Goal: Task Accomplishment & Management: Manage account settings

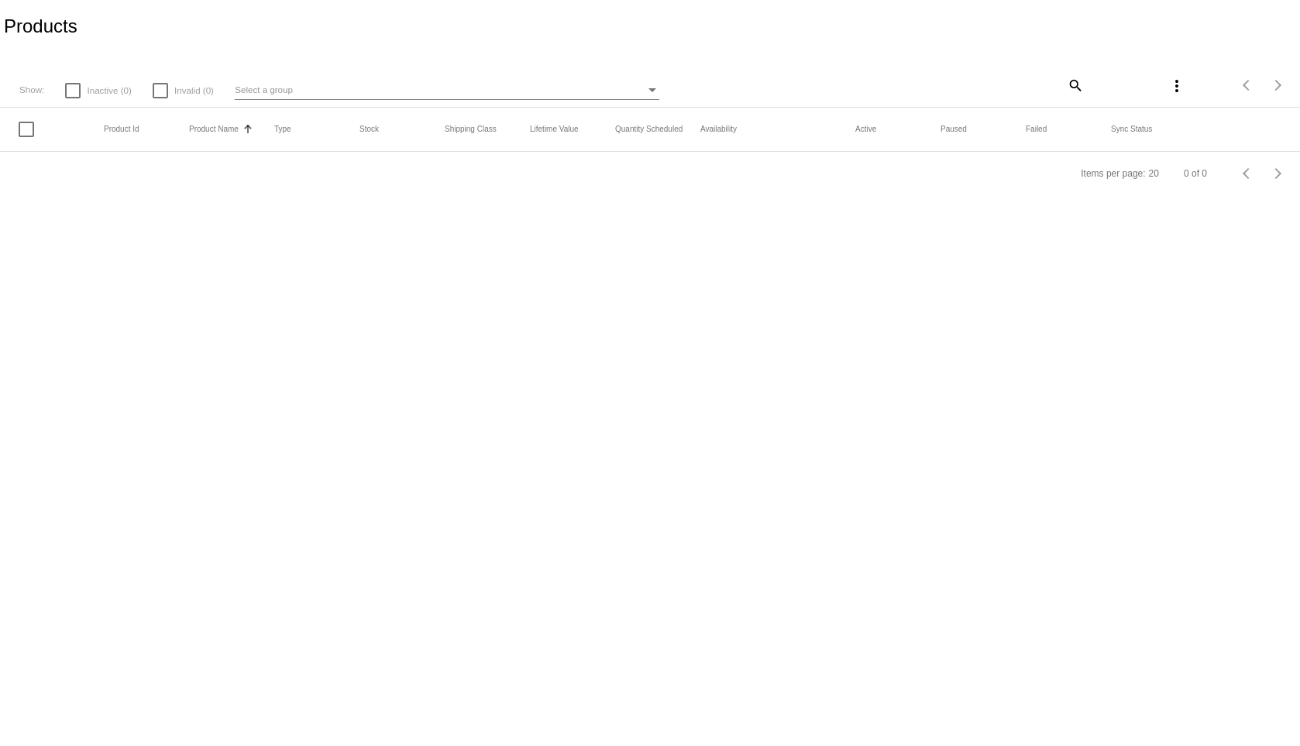
click at [28, 129] on div at bounding box center [26, 129] width 15 height 15
click at [26, 137] on input "checkbox" at bounding box center [26, 137] width 1 height 1
click at [27, 120] on mat-header-row "Product Id Product Name Sorted by ProductName ascending Type Stock Shipping Cla…" at bounding box center [650, 130] width 1300 height 44
click at [27, 125] on div at bounding box center [26, 120] width 15 height 15
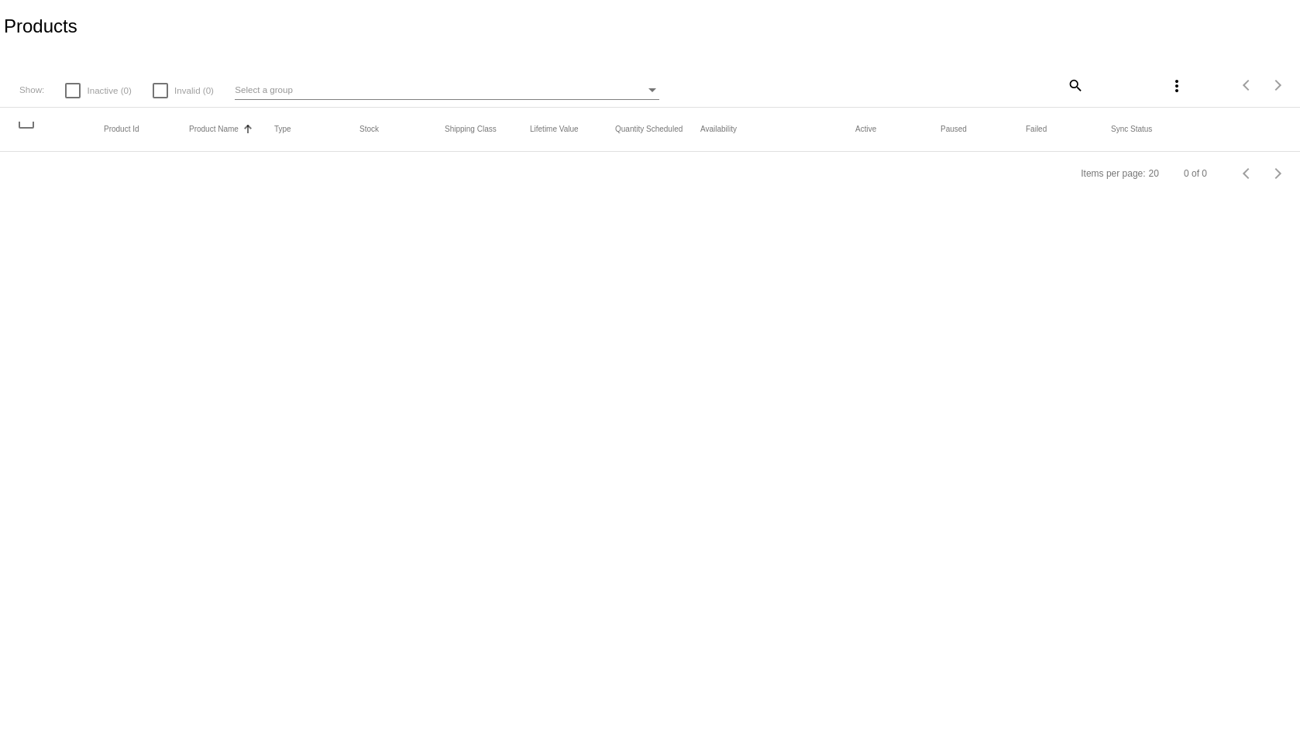
click at [26, 129] on input "checkbox" at bounding box center [26, 129] width 1 height 1
checkbox input "false"
click at [222, 126] on button "Product Name" at bounding box center [214, 129] width 50 height 9
click at [282, 132] on button "Type" at bounding box center [282, 129] width 17 height 9
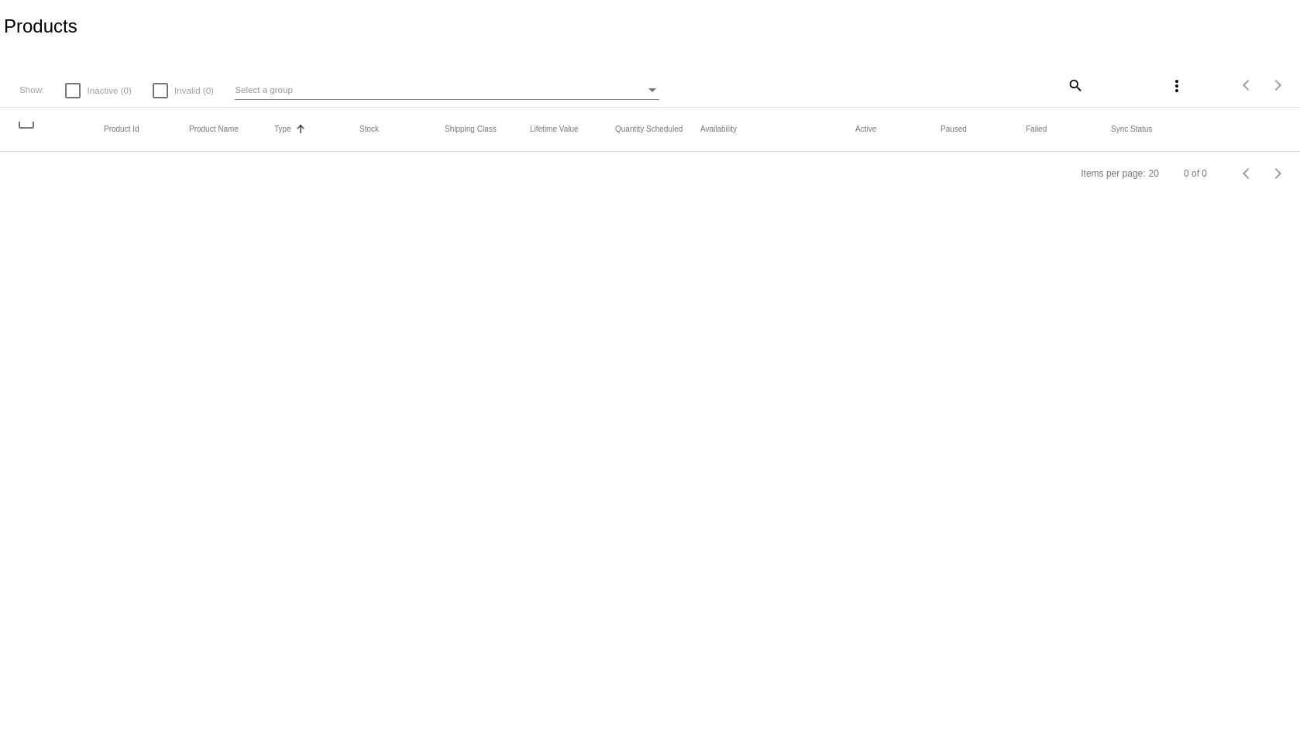
click at [300, 92] on div "Select a group" at bounding box center [440, 90] width 411 height 19
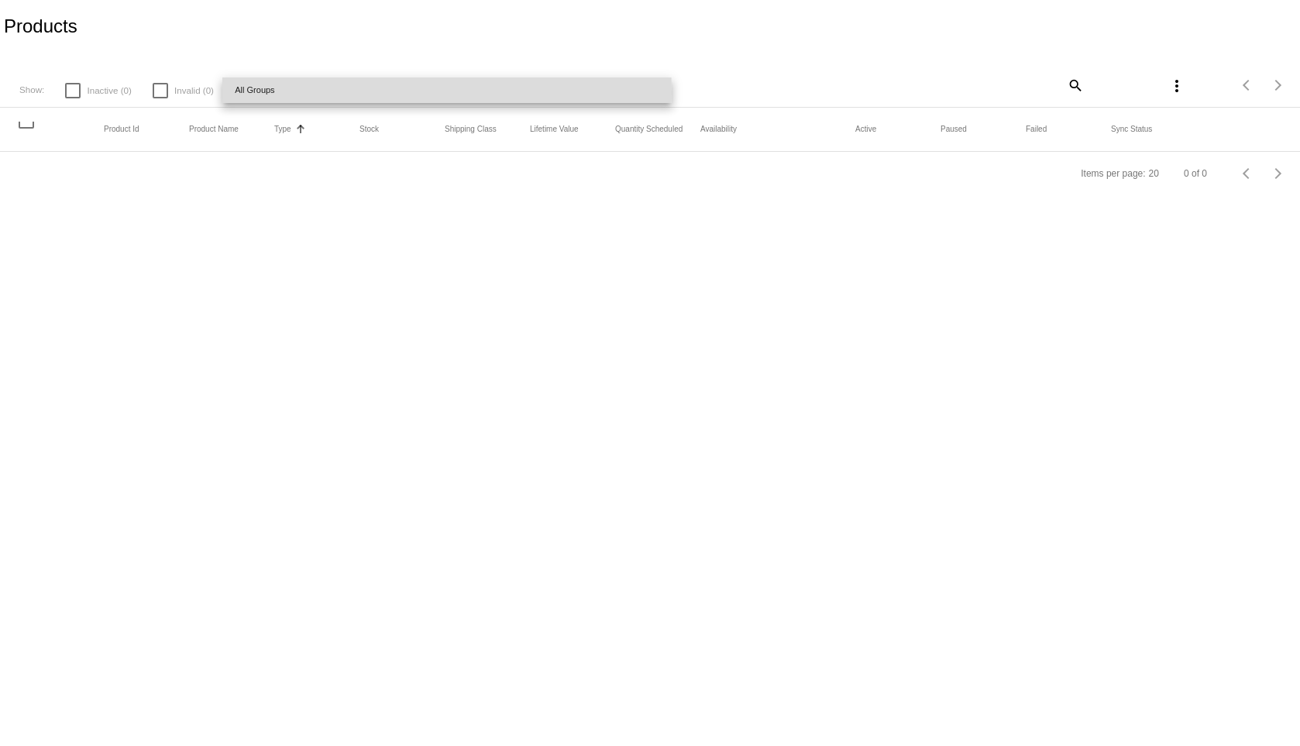
click at [300, 92] on span "All Groups" at bounding box center [447, 90] width 424 height 26
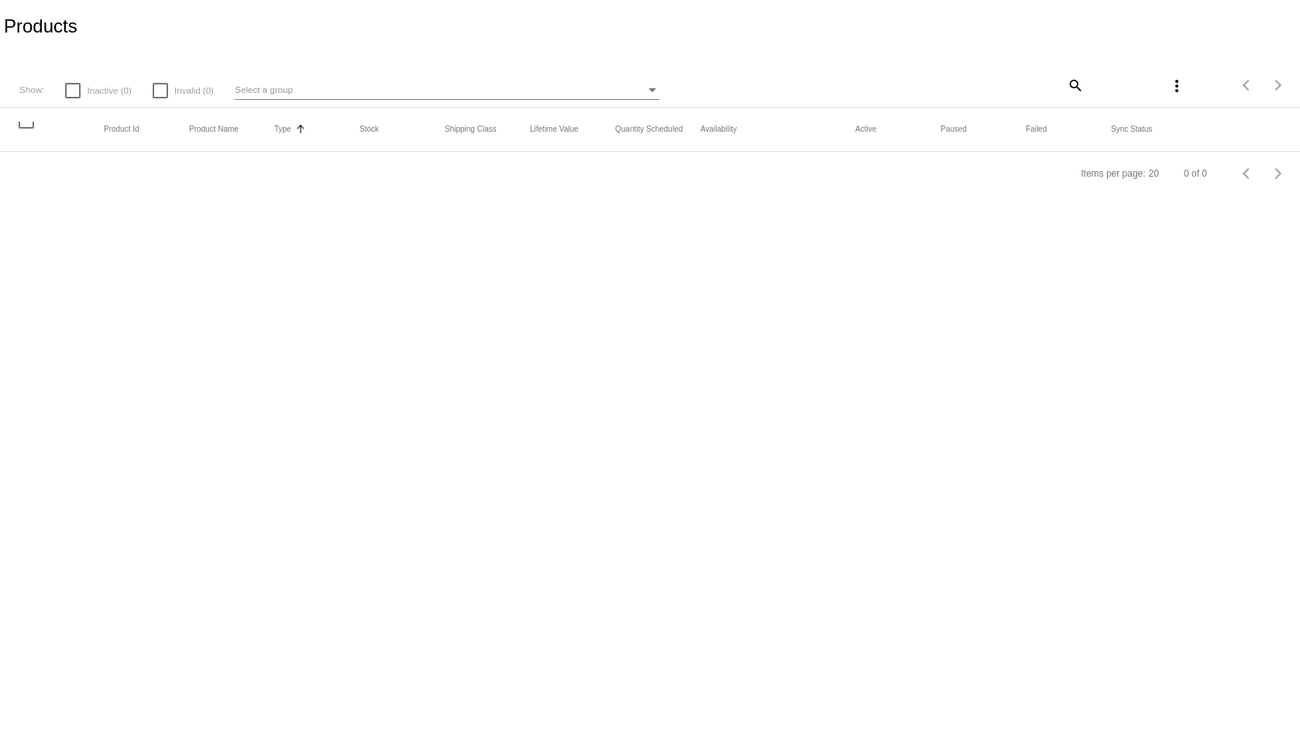
click at [72, 92] on div at bounding box center [72, 90] width 15 height 15
click at [72, 98] on input "Inactive (0)" at bounding box center [72, 98] width 1 height 1
click at [72, 92] on div at bounding box center [72, 90] width 15 height 15
click at [72, 98] on input "Inactive (0)" at bounding box center [72, 98] width 1 height 1
checkbox input "false"
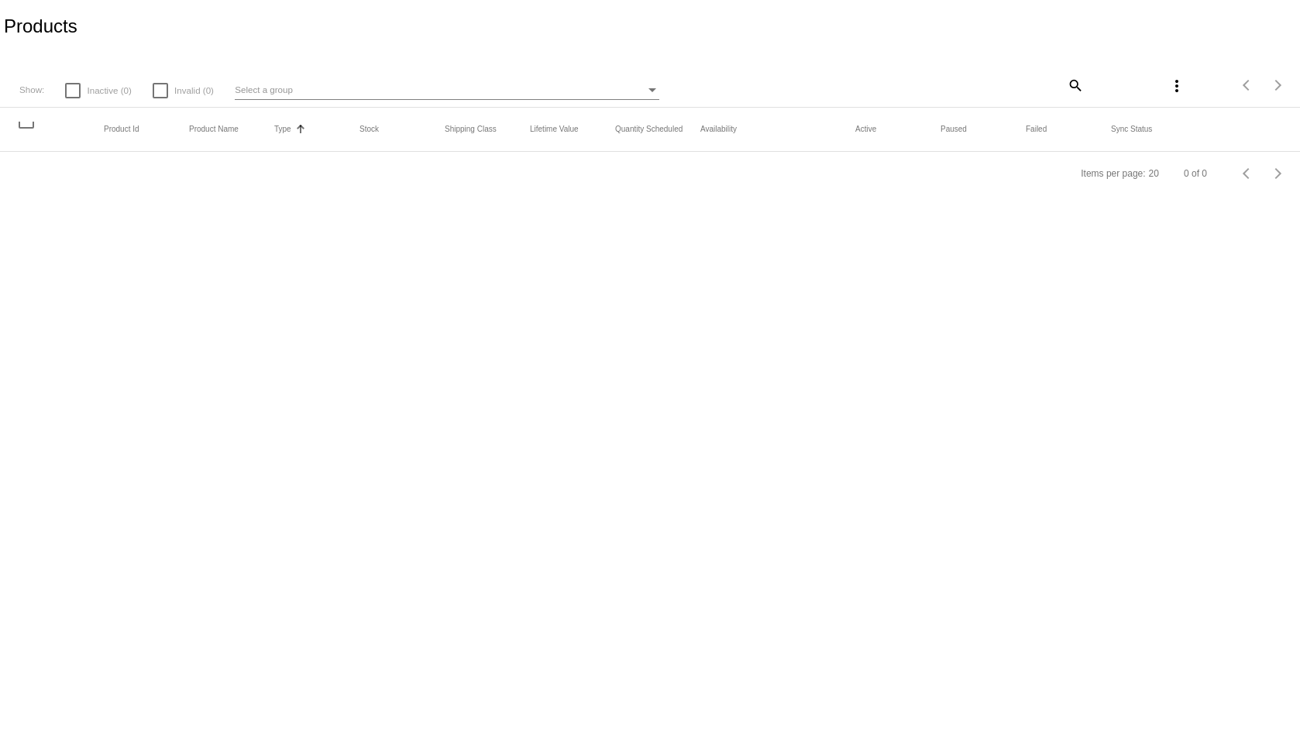
click at [453, 36] on div "Products" at bounding box center [650, 26] width 1300 height 53
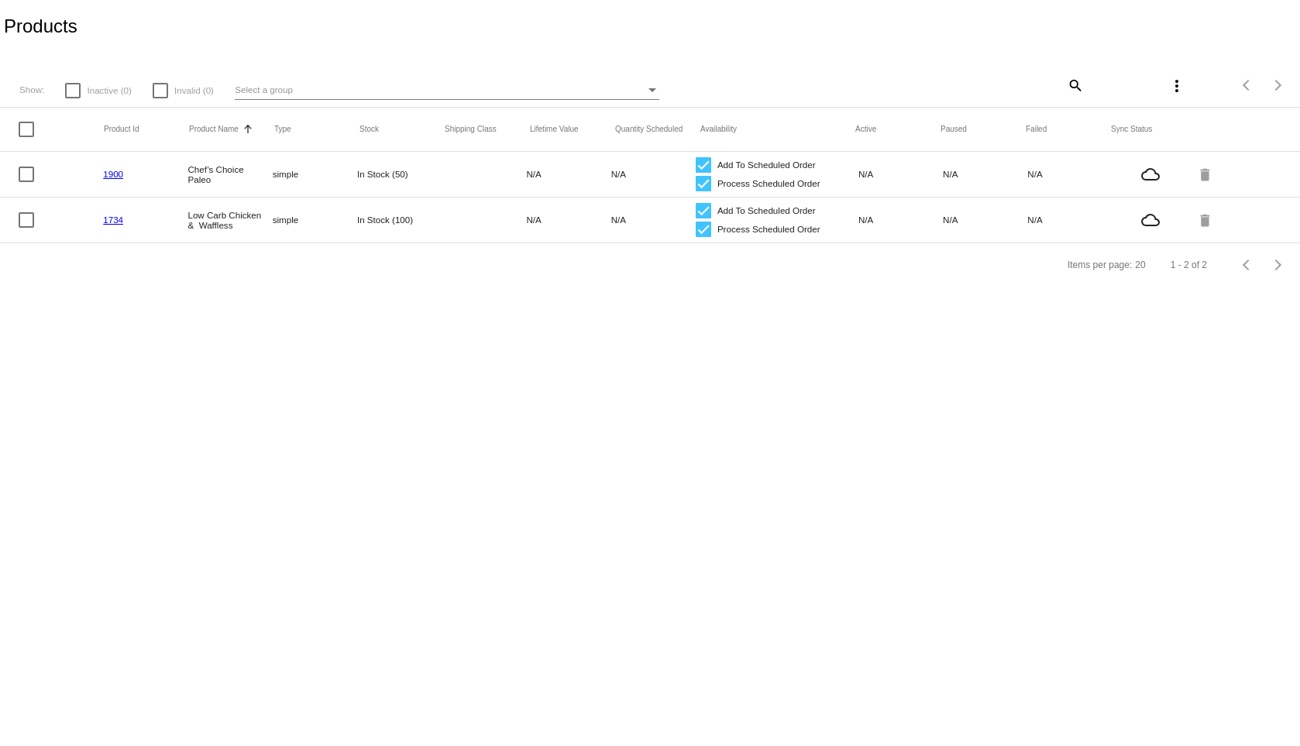
click at [115, 171] on link "1900" at bounding box center [113, 174] width 20 height 10
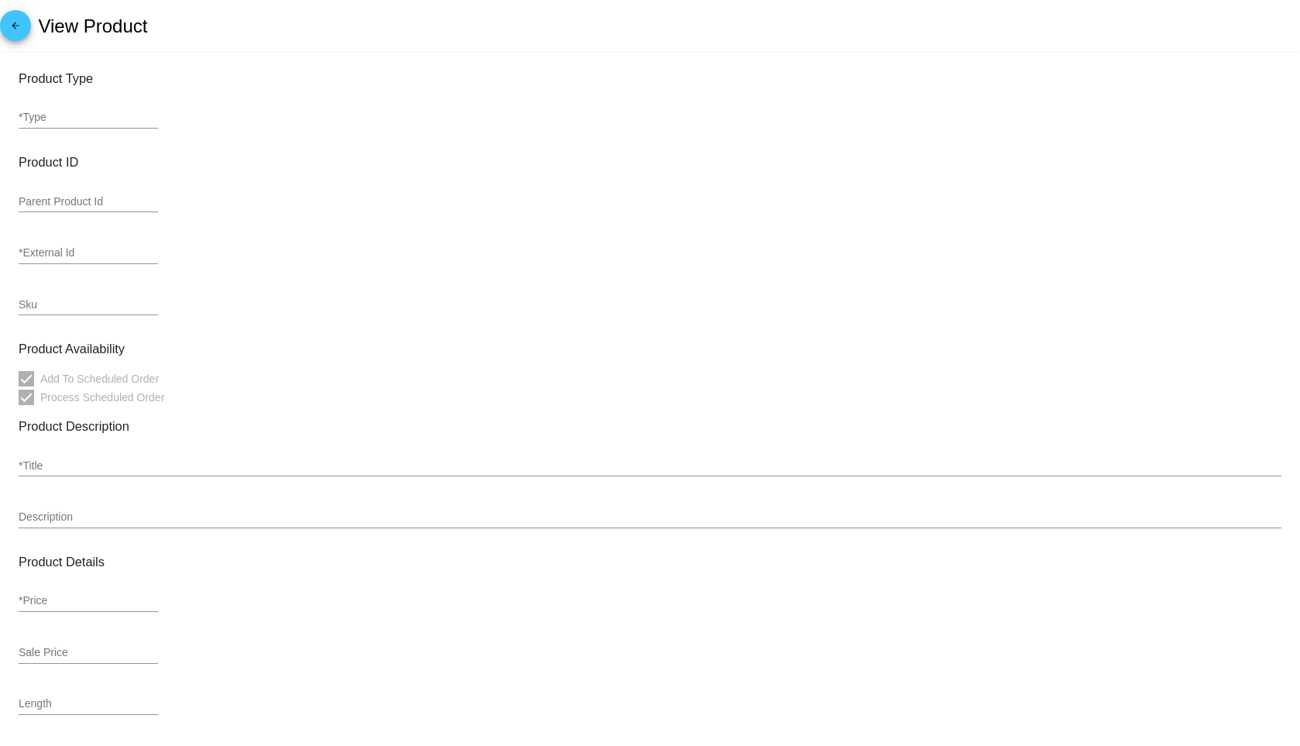
type input "simple"
type input "1900"
type input "Chef’s Choice Paleo"
type input "14.56"
type input "24"
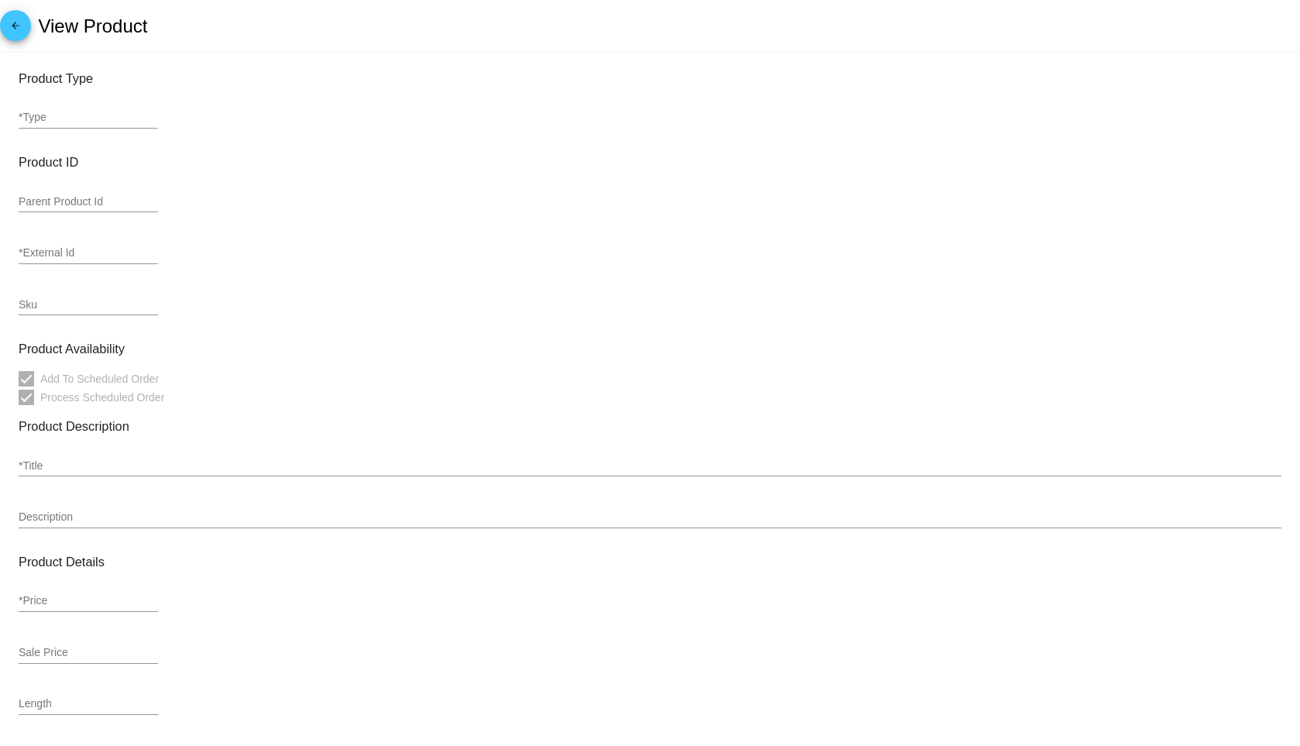
type input "In Stock (50)"
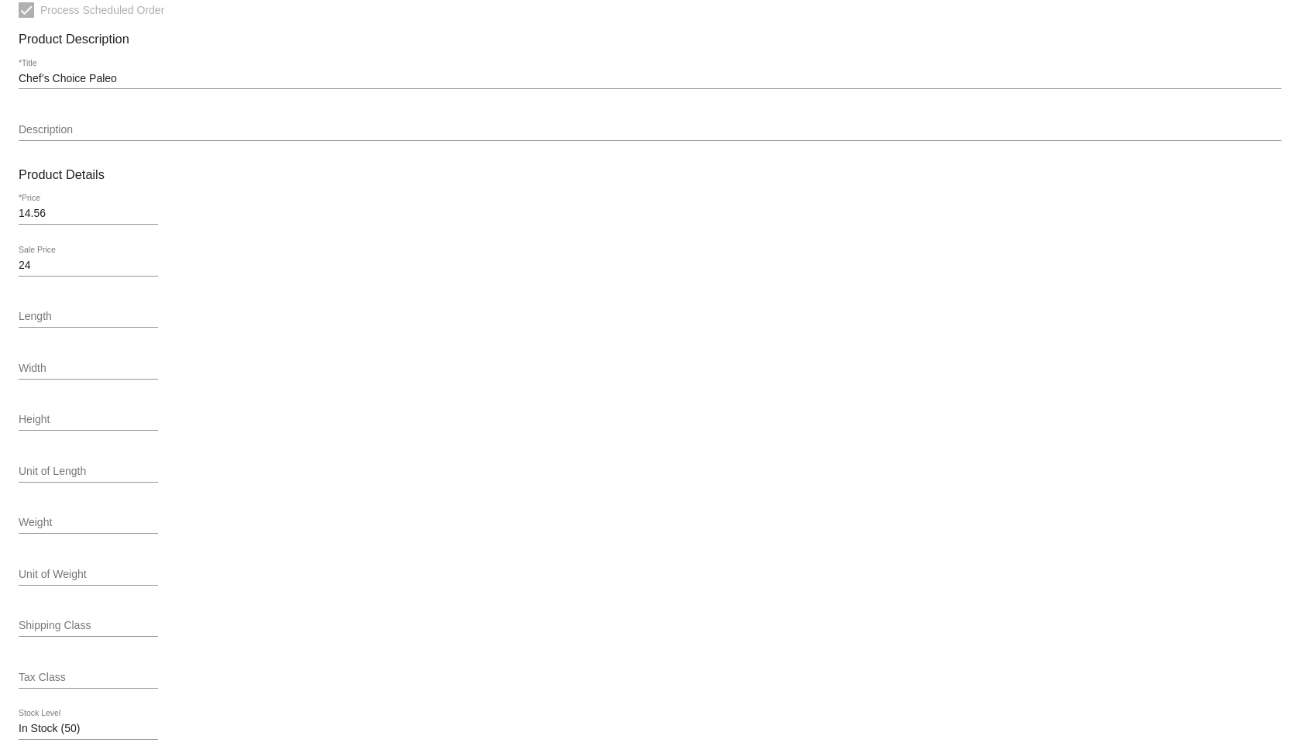
scroll to position [462, 0]
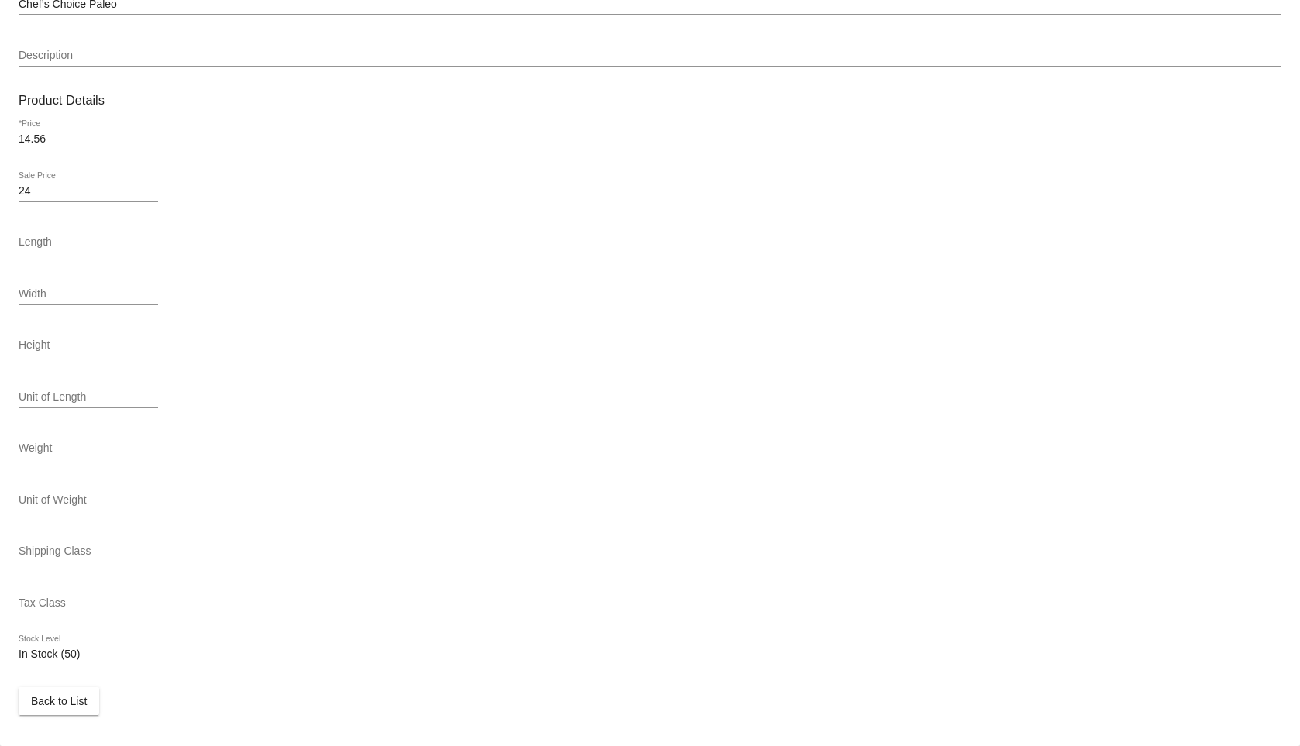
click at [87, 600] on input "Tax Class" at bounding box center [88, 603] width 139 height 12
click at [81, 605] on input "Tax Class" at bounding box center [88, 603] width 139 height 12
click at [92, 650] on input "In Stock (50)" at bounding box center [88, 654] width 139 height 12
click at [96, 648] on div "In Stock (50) Stock Level" at bounding box center [88, 650] width 139 height 30
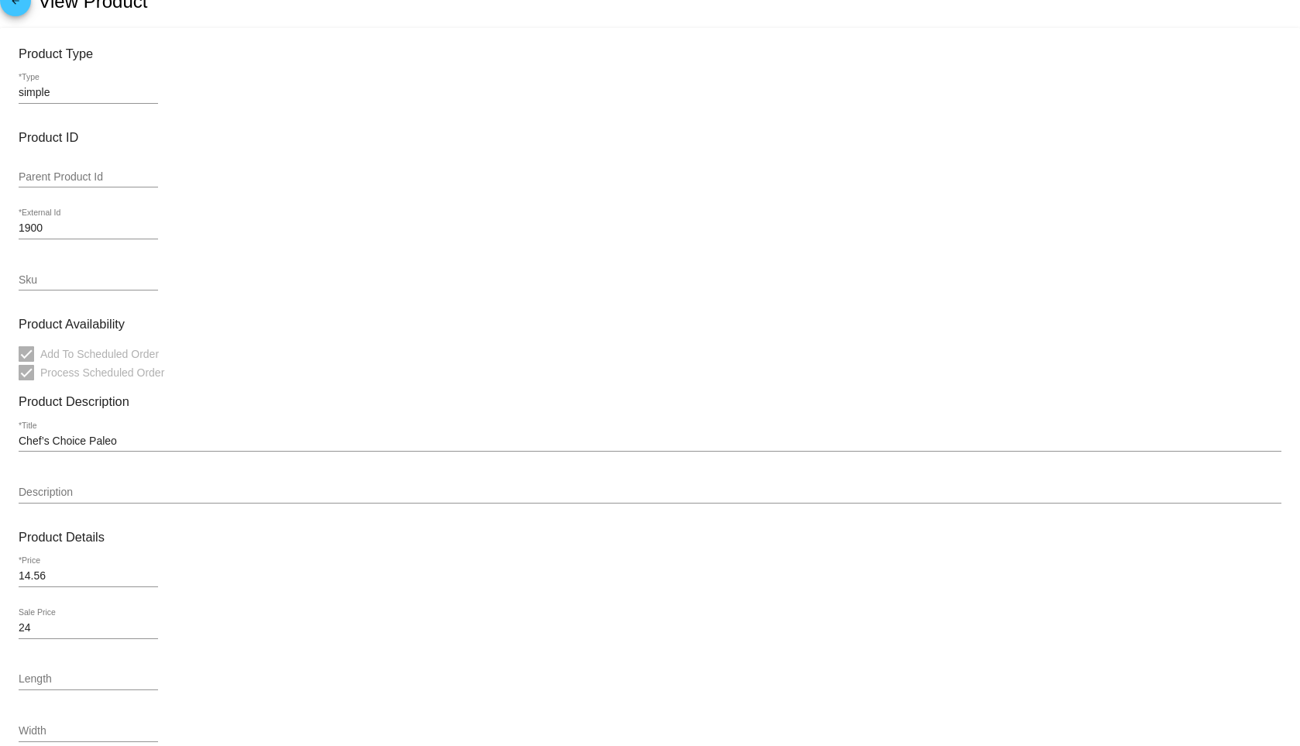
scroll to position [0, 0]
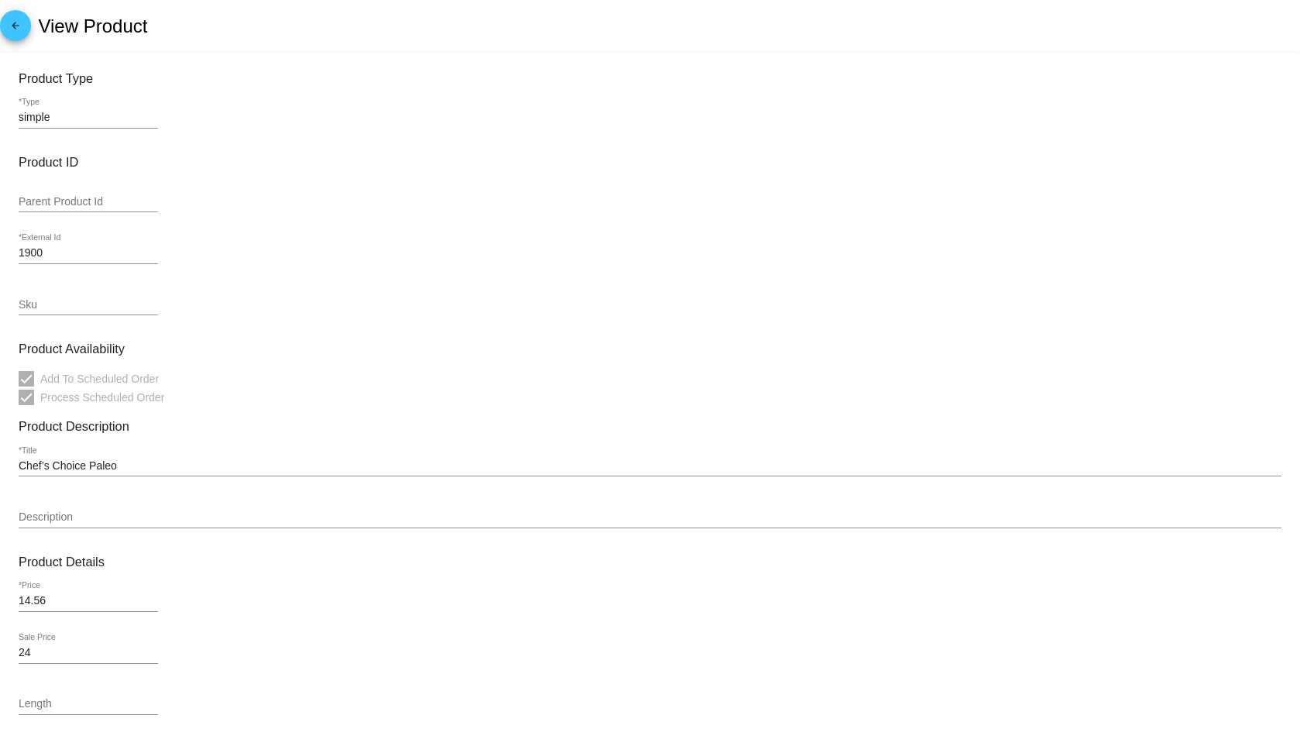
click at [198, 453] on div "Chef’s Choice Paleo *Title" at bounding box center [650, 461] width 1263 height 30
click at [67, 520] on input "Description" at bounding box center [650, 517] width 1263 height 12
click at [82, 520] on input "Description" at bounding box center [650, 517] width 1263 height 12
click at [52, 514] on input "Description" at bounding box center [650, 517] width 1263 height 12
click at [54, 516] on input "Description" at bounding box center [650, 517] width 1263 height 12
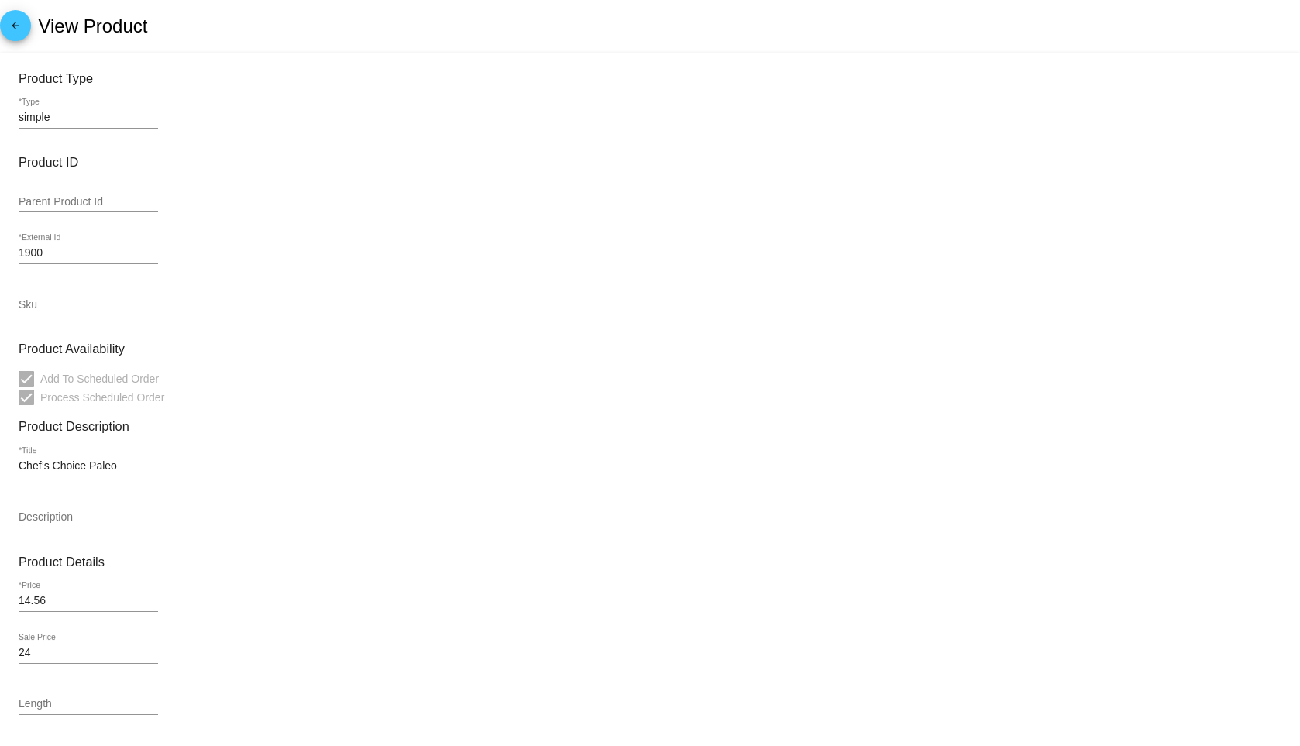
click at [64, 309] on input "Sku" at bounding box center [88, 305] width 139 height 12
click at [50, 112] on input "simple" at bounding box center [88, 118] width 139 height 12
click at [39, 254] on input "1900" at bounding box center [88, 253] width 139 height 12
click at [19, 22] on mat-icon "arrow_back" at bounding box center [15, 29] width 19 height 19
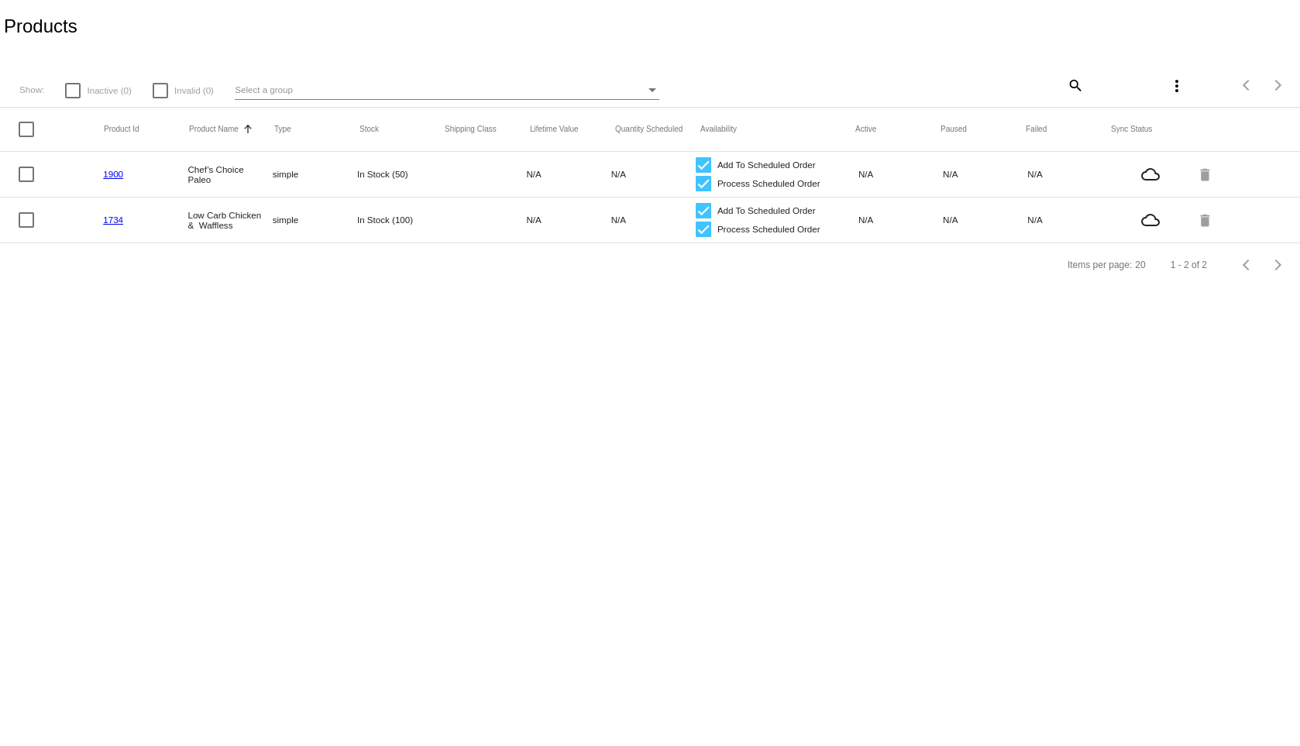
click at [576, 94] on div "Select a group" at bounding box center [440, 90] width 411 height 19
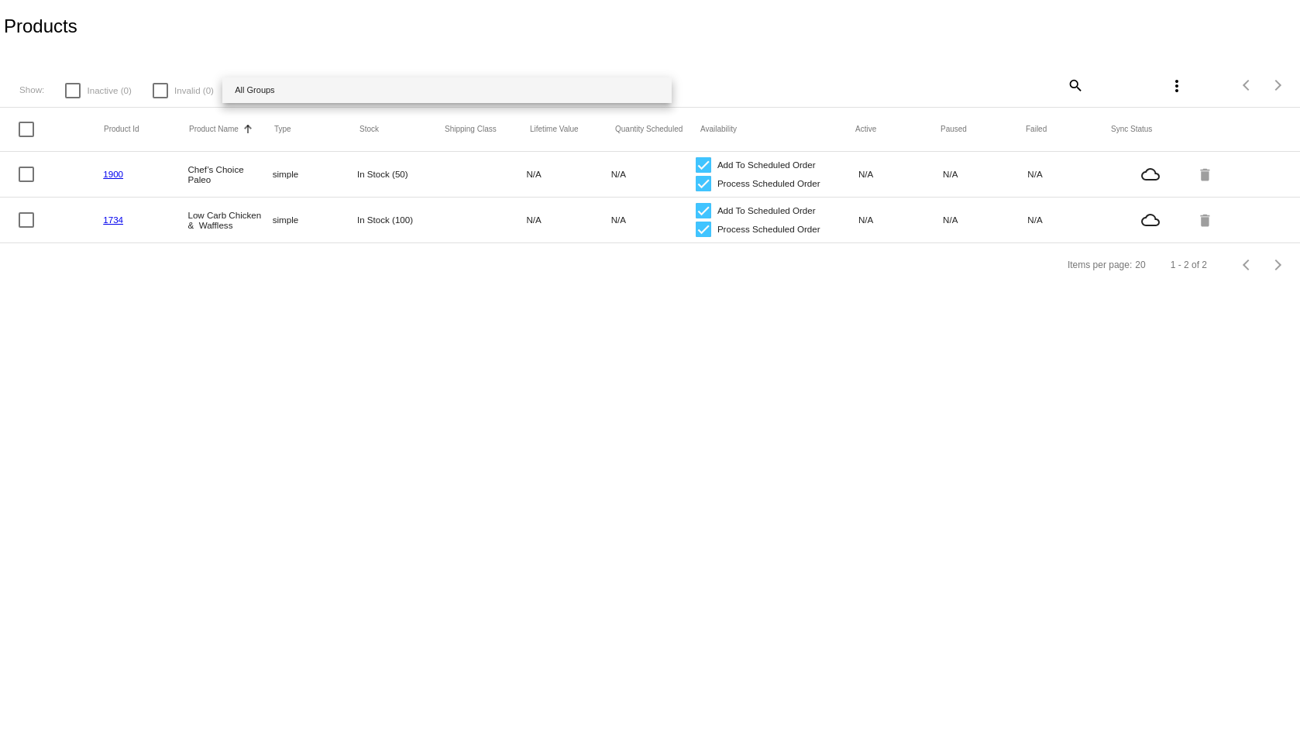
click at [576, 94] on span "All Groups" at bounding box center [447, 90] width 424 height 26
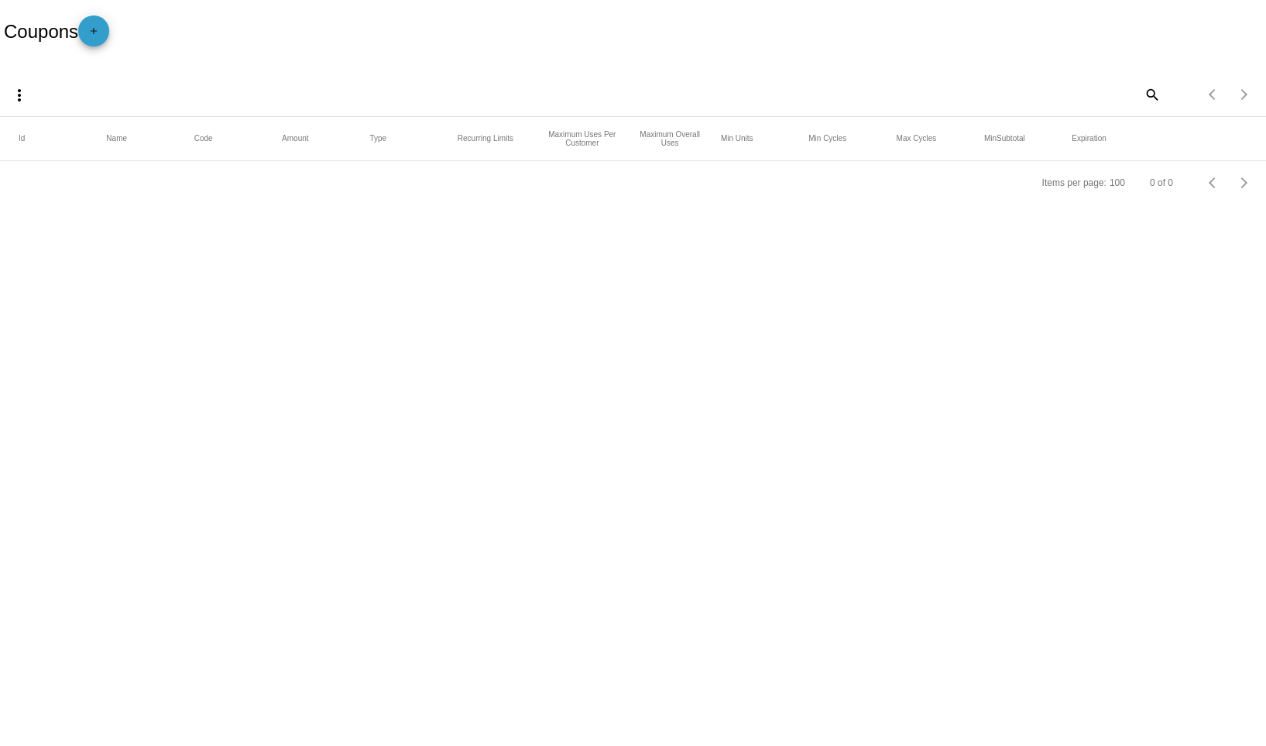
click at [95, 27] on mat-icon "add" at bounding box center [93, 35] width 19 height 19
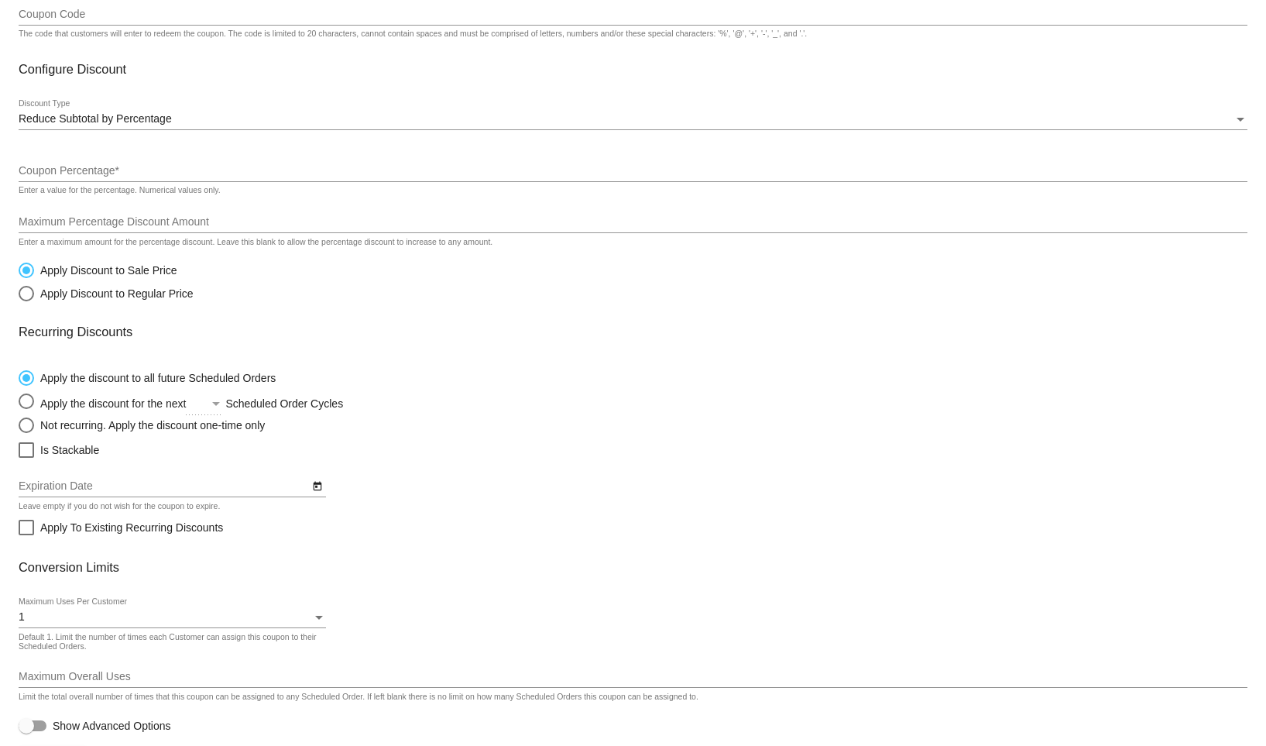
scroll to position [203, 0]
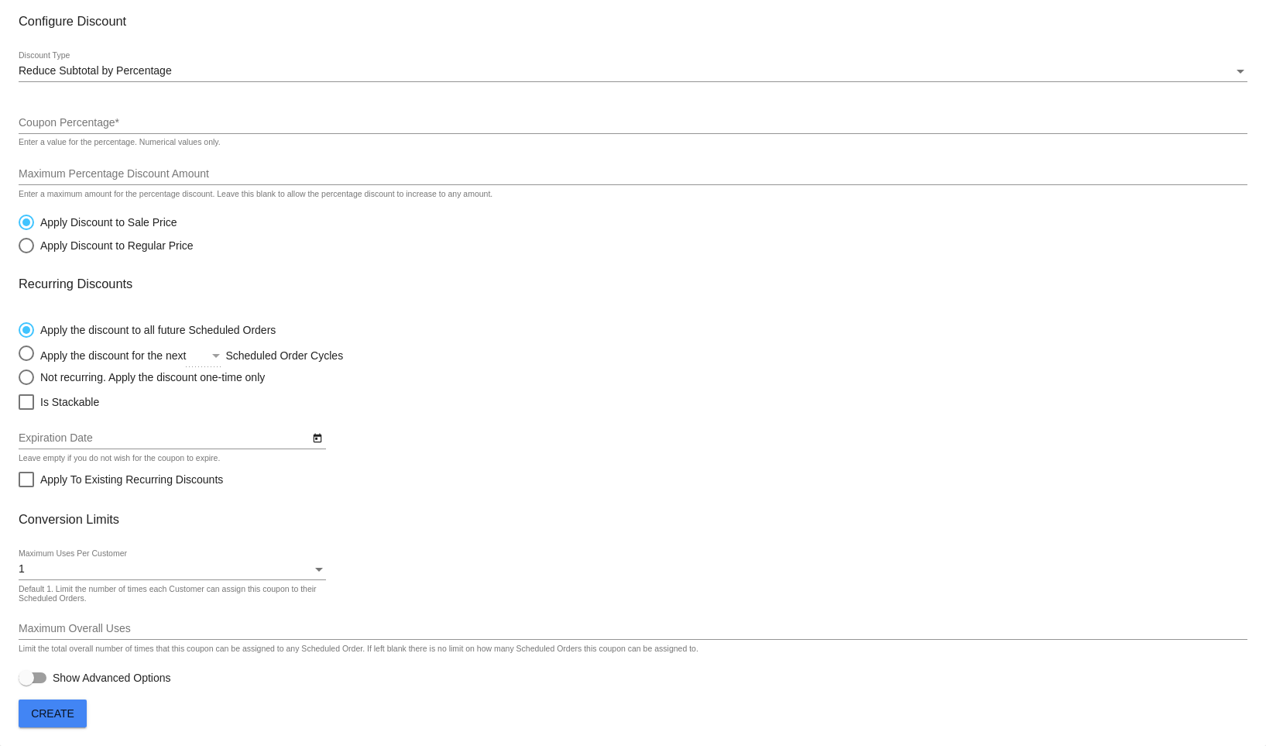
click at [179, 126] on input "Coupon Percentage *" at bounding box center [633, 123] width 1229 height 12
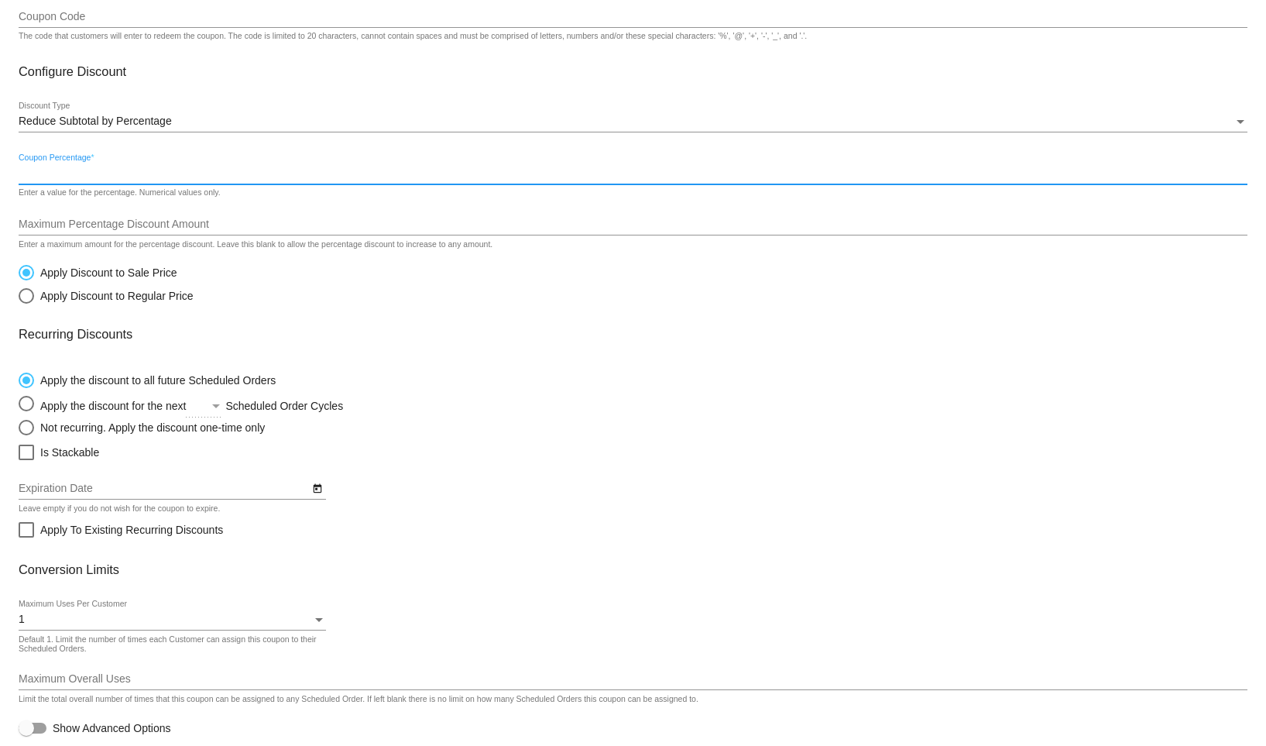
scroll to position [125, 0]
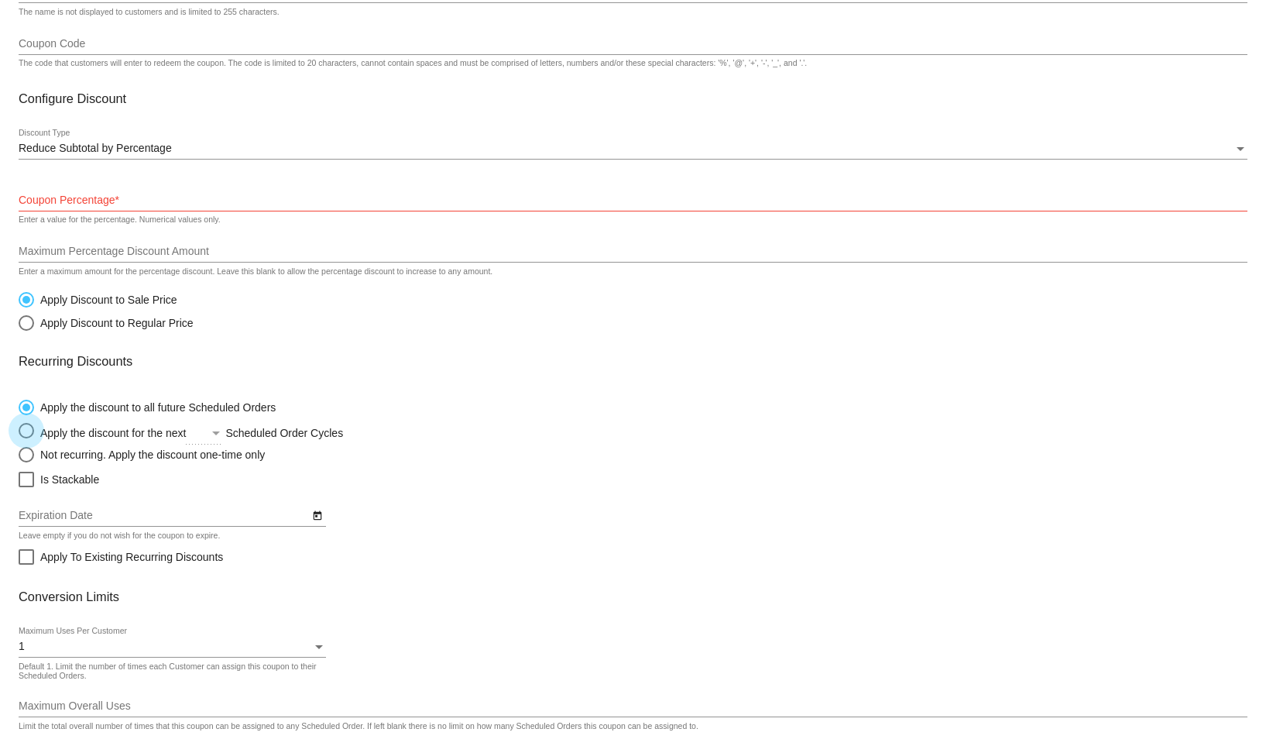
click at [219, 431] on div "Select an option" at bounding box center [216, 433] width 8 height 4
click at [19, 431] on input "Apply the discount for the next Scheduled Order Cycles" at bounding box center [18, 431] width 1 height 1
radio input "true"
click at [219, 431] on div "Select an option" at bounding box center [216, 433] width 8 height 4
click at [19, 431] on input "Apply the discount for the next Scheduled Order Cycles" at bounding box center [18, 431] width 1 height 1
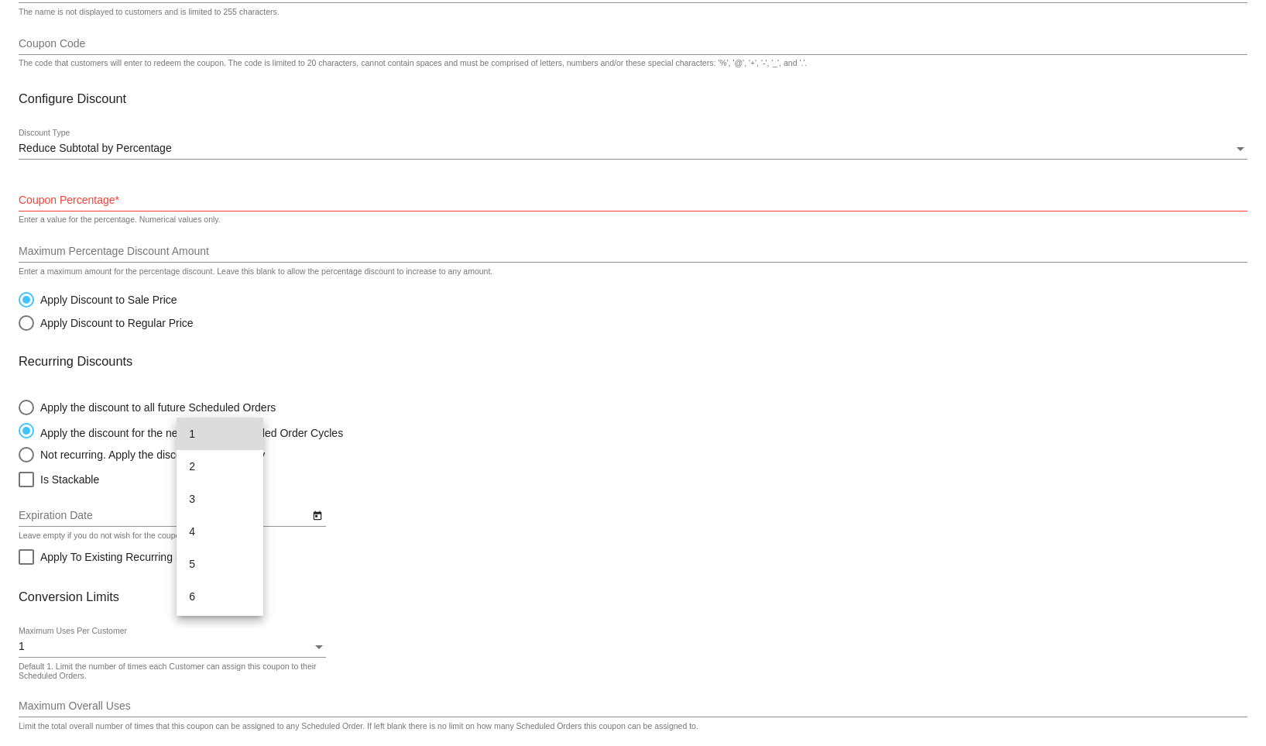
click at [219, 431] on span "1" at bounding box center [220, 434] width 62 height 33
click at [21, 431] on div "Select an option" at bounding box center [26, 430] width 15 height 15
click at [19, 431] on input "Apply the discount for the next 1 Scheduled Order Cycles" at bounding box center [18, 431] width 1 height 1
click at [339, 445] on mat-radio-group "Apply the discount to all future Scheduled Orders Apply the discount for the ne…" at bounding box center [233, 427] width 428 height 70
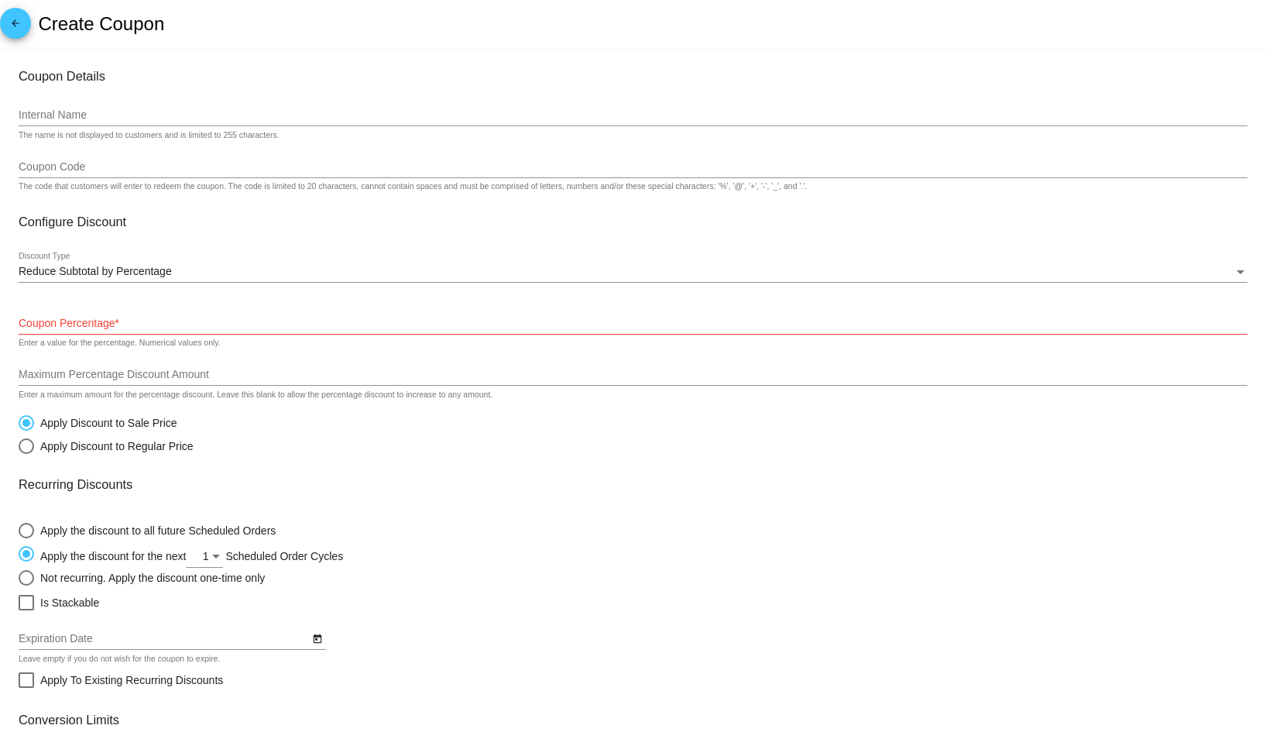
scroll to position [0, 0]
click at [31, 445] on div "Select an option" at bounding box center [26, 448] width 15 height 15
click at [19, 448] on input "Apply Discount to Regular Price" at bounding box center [18, 448] width 1 height 1
radio input "true"
click at [142, 333] on div "Coupon Percentage *" at bounding box center [633, 322] width 1229 height 30
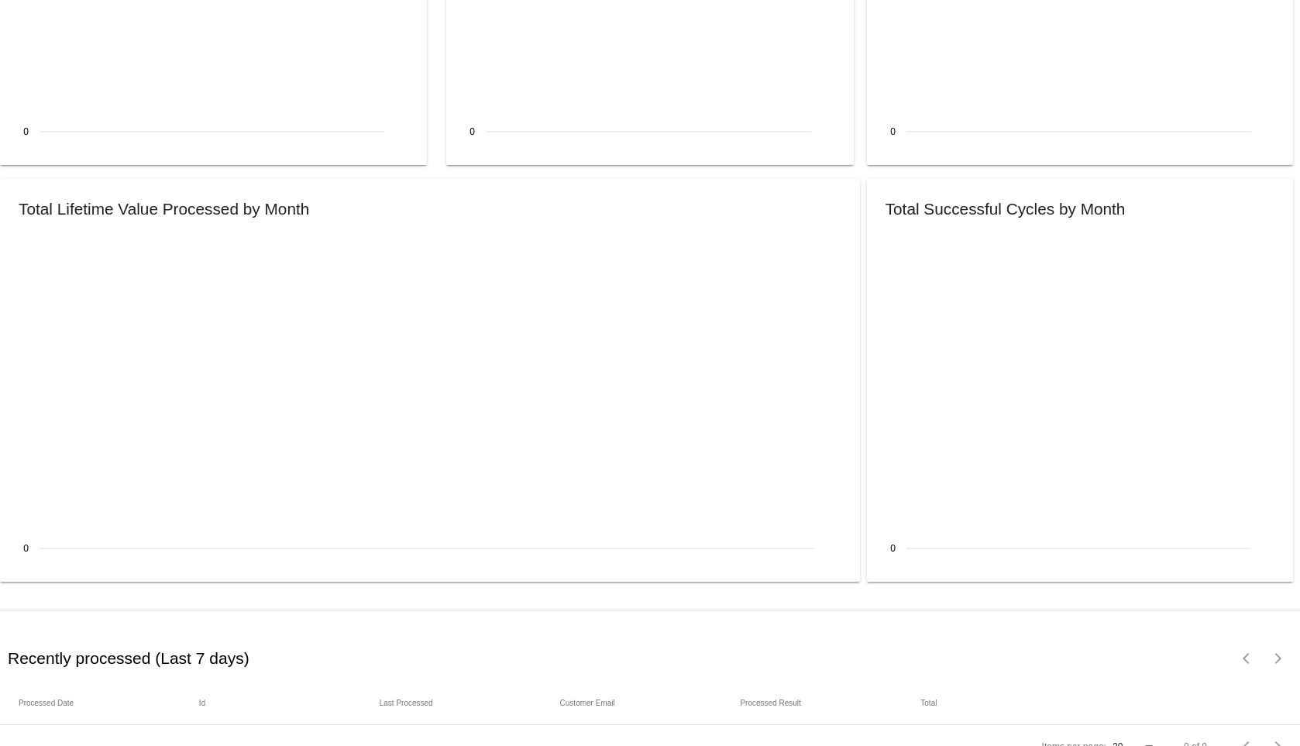
scroll to position [1583, 0]
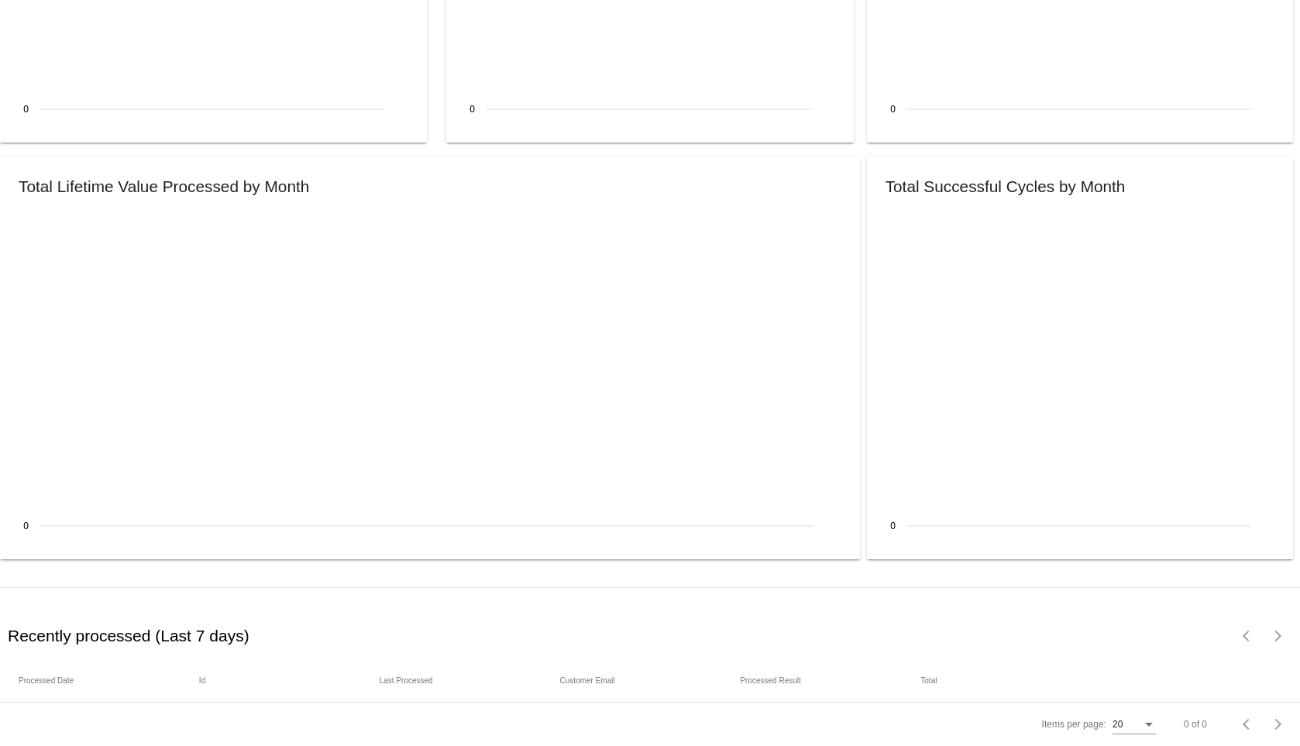
click at [58, 676] on mat-header-cell "Processed Date" at bounding box center [109, 680] width 180 height 9
click at [1267, 602] on div "Recently processed (Last 7 days) Items per page: 20 0 of 0" at bounding box center [650, 630] width 1300 height 57
click at [1231, 602] on div "Recently processed (Last 7 days) Items per page: 20 0 of 0" at bounding box center [650, 630] width 1300 height 57
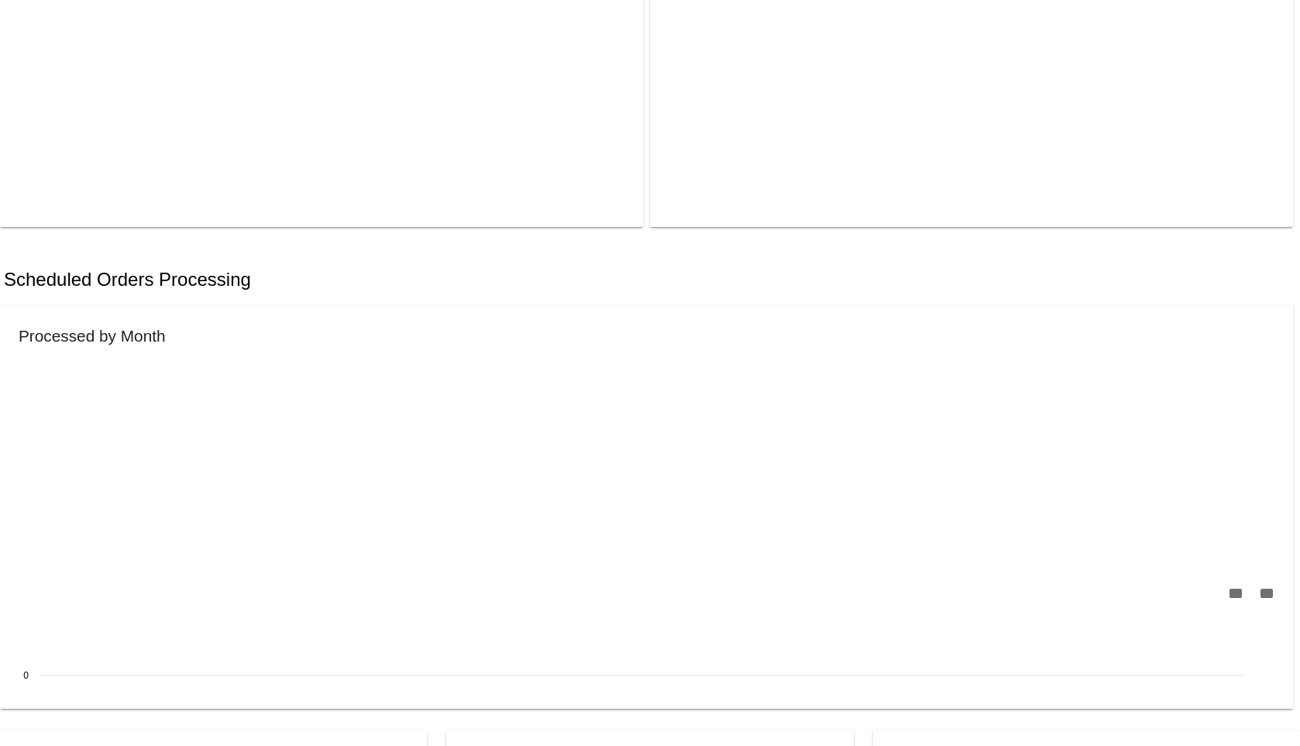
scroll to position [189, 0]
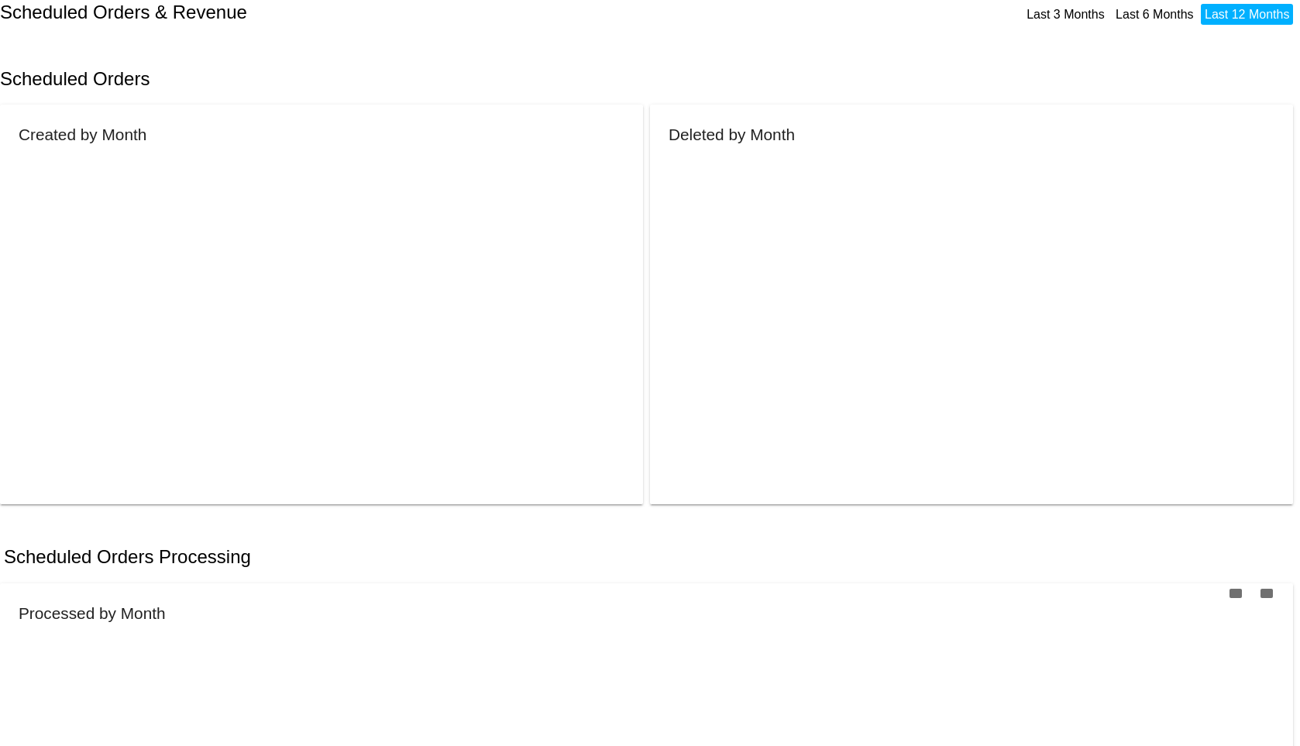
click at [1242, 14] on link "Last 12 Months" at bounding box center [1247, 14] width 84 height 13
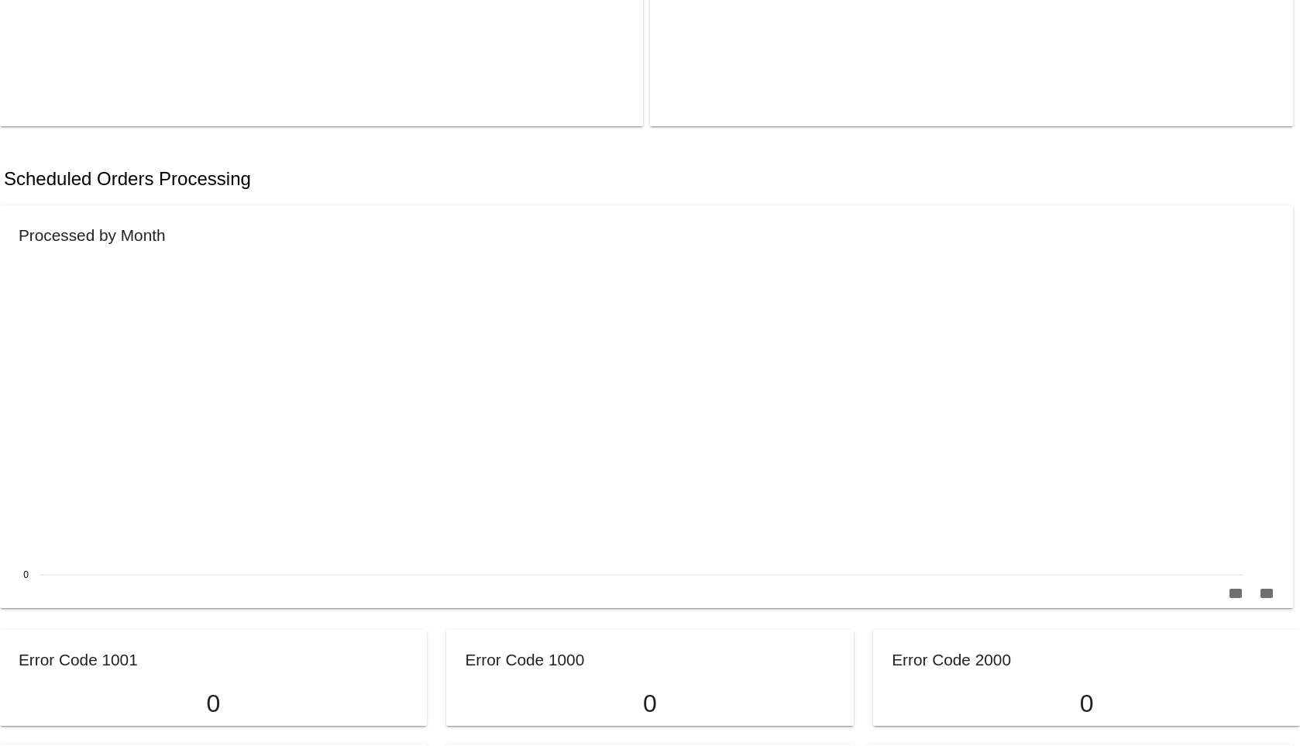
scroll to position [576, 0]
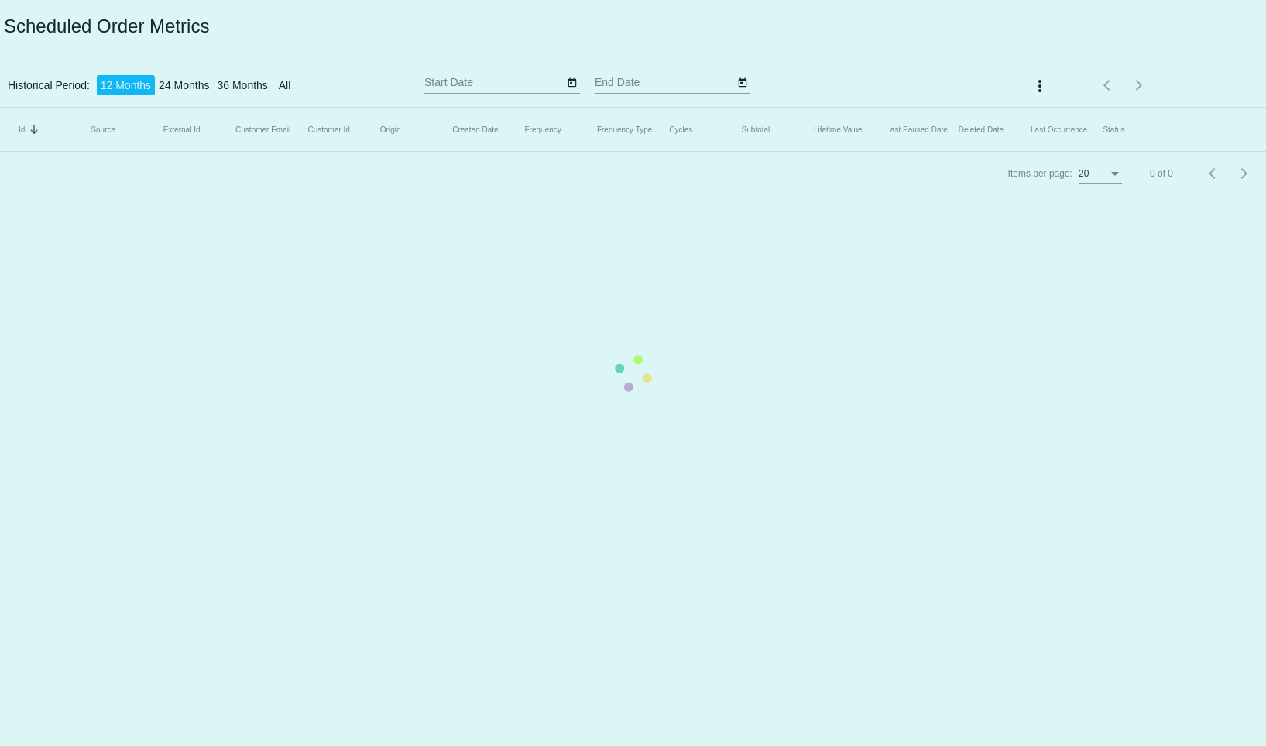
type input "[DATE]"
